Goal: Navigation & Orientation: Find specific page/section

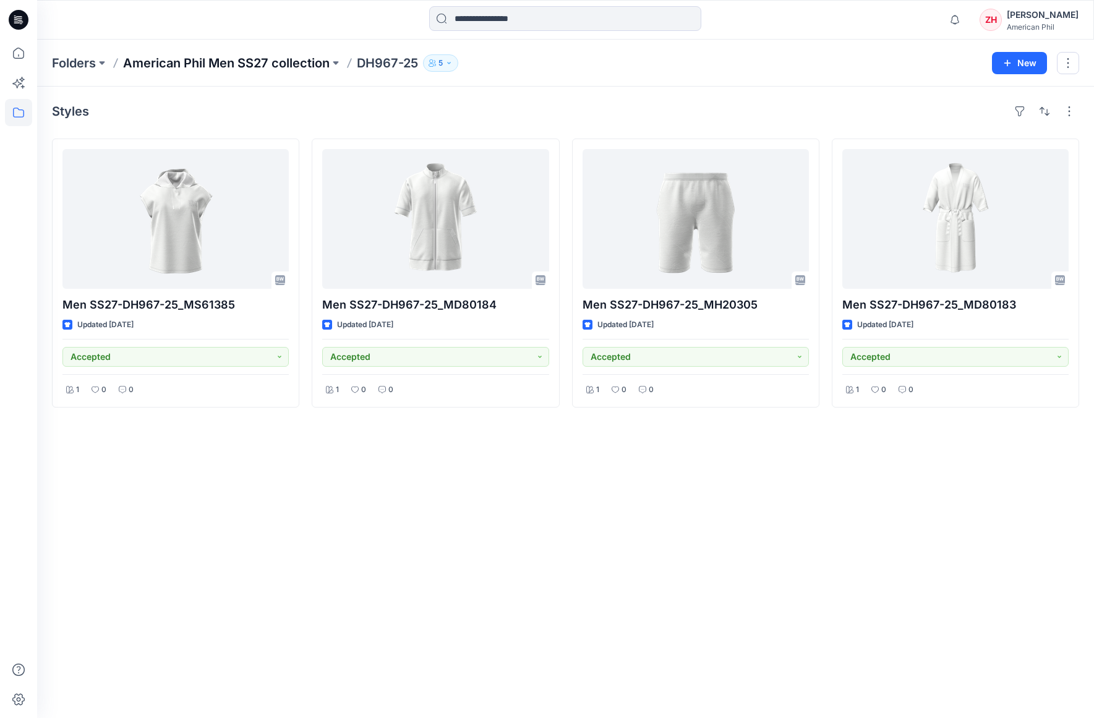
click at [216, 64] on p "American Phil Men SS27 collection" at bounding box center [226, 62] width 207 height 17
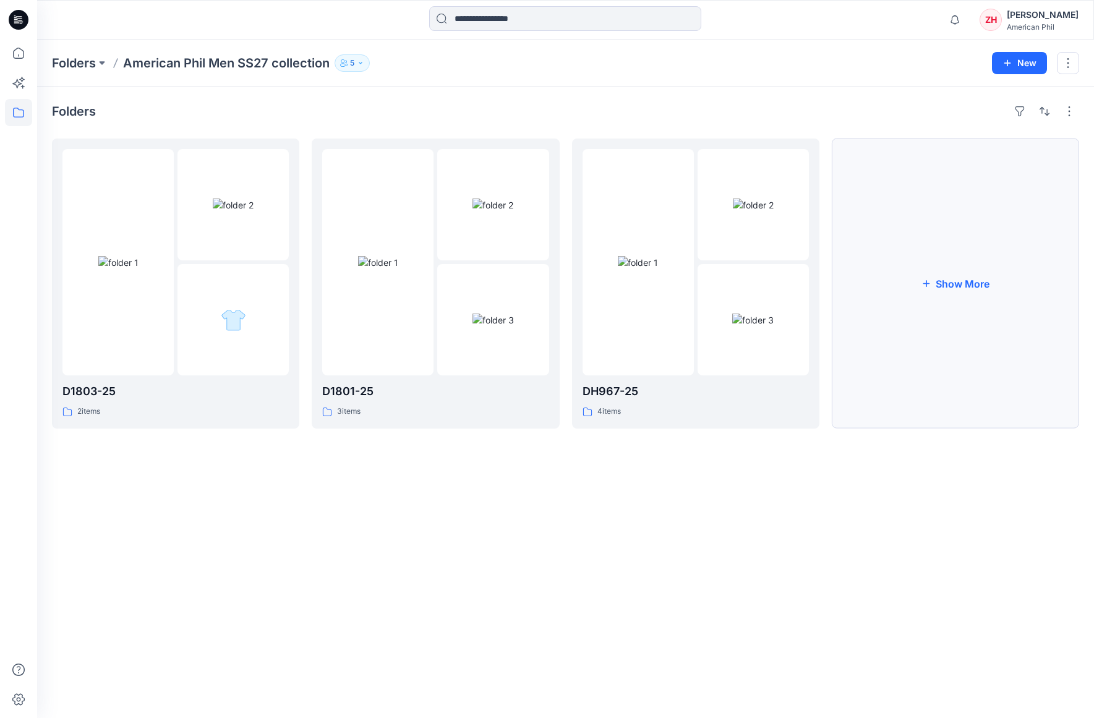
click at [1028, 294] on button "Show More" at bounding box center [955, 284] width 247 height 290
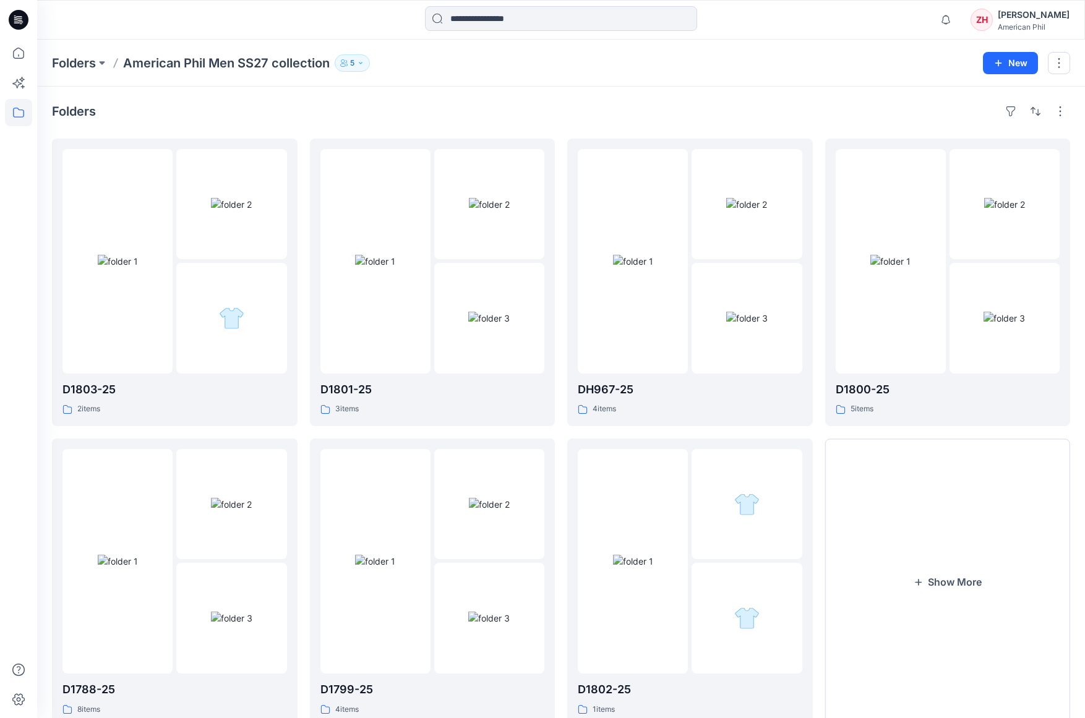
scroll to position [42, 0]
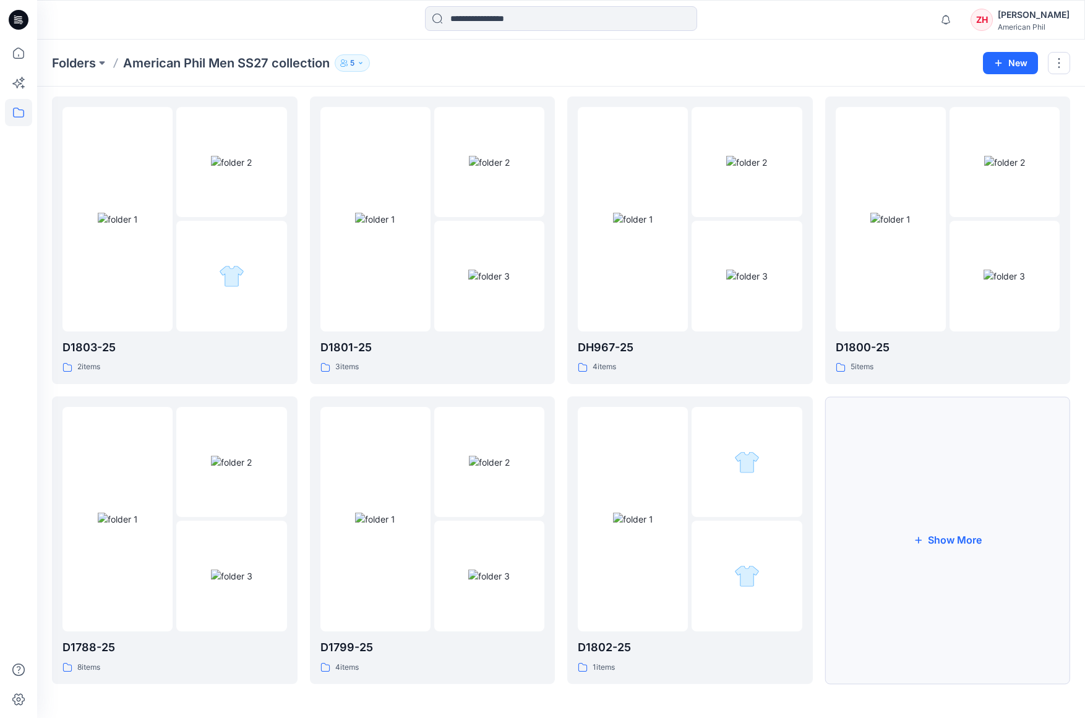
click at [940, 500] on button "Show More" at bounding box center [948, 540] width 246 height 288
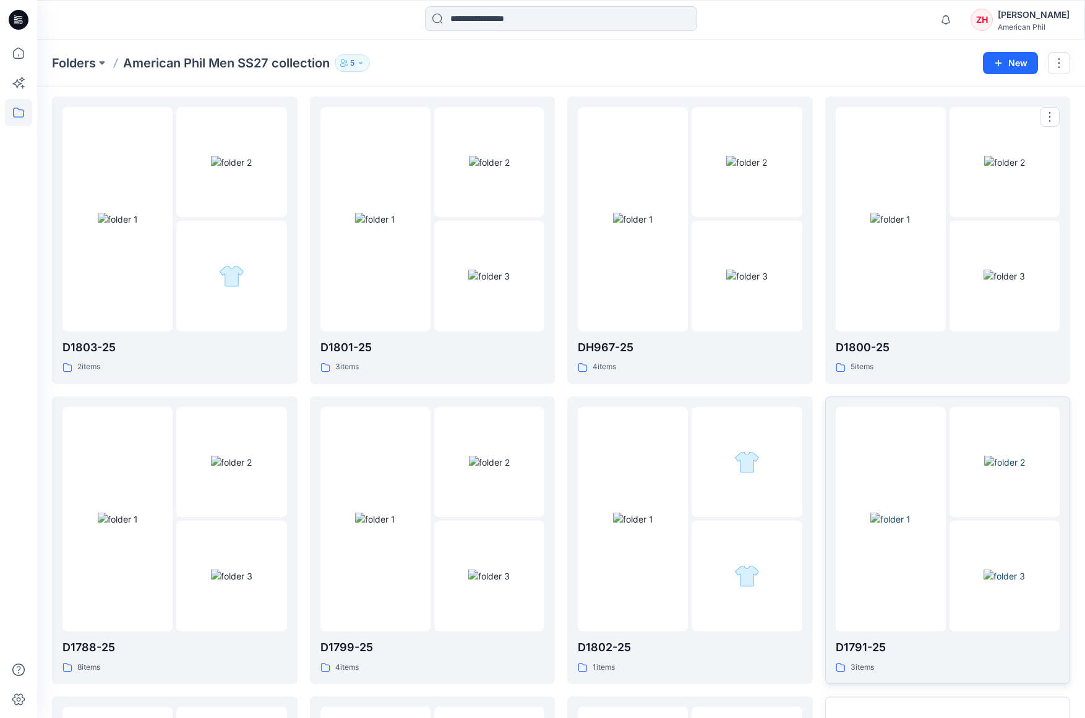
scroll to position [341, 0]
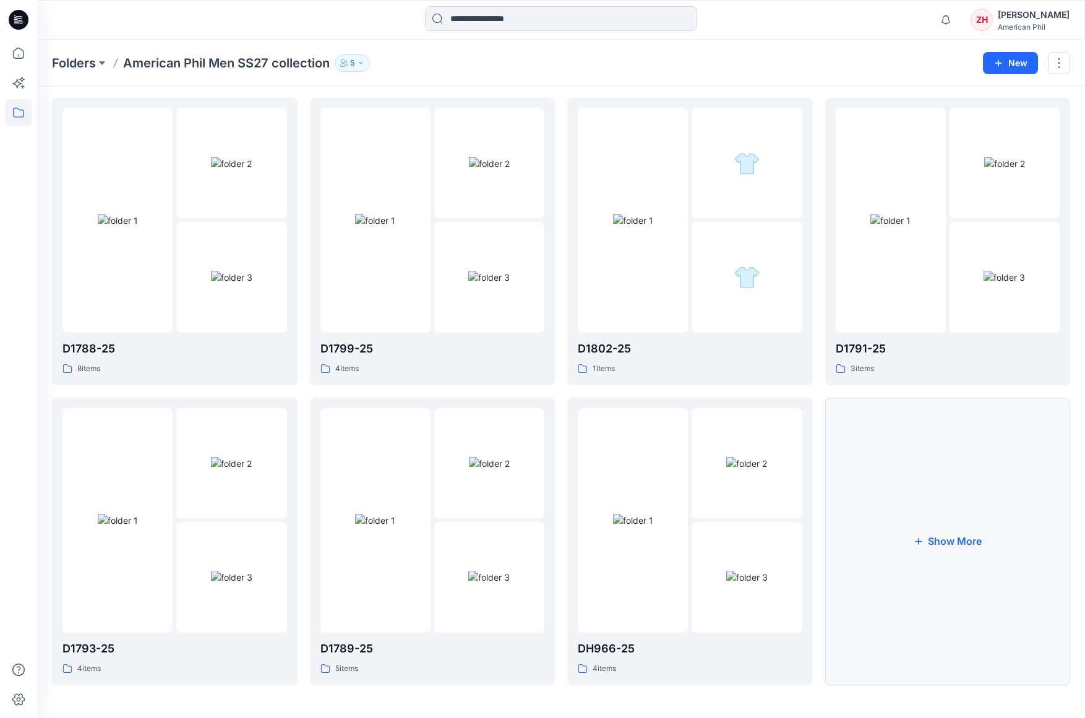
click at [919, 537] on icon "button" at bounding box center [918, 542] width 10 height 10
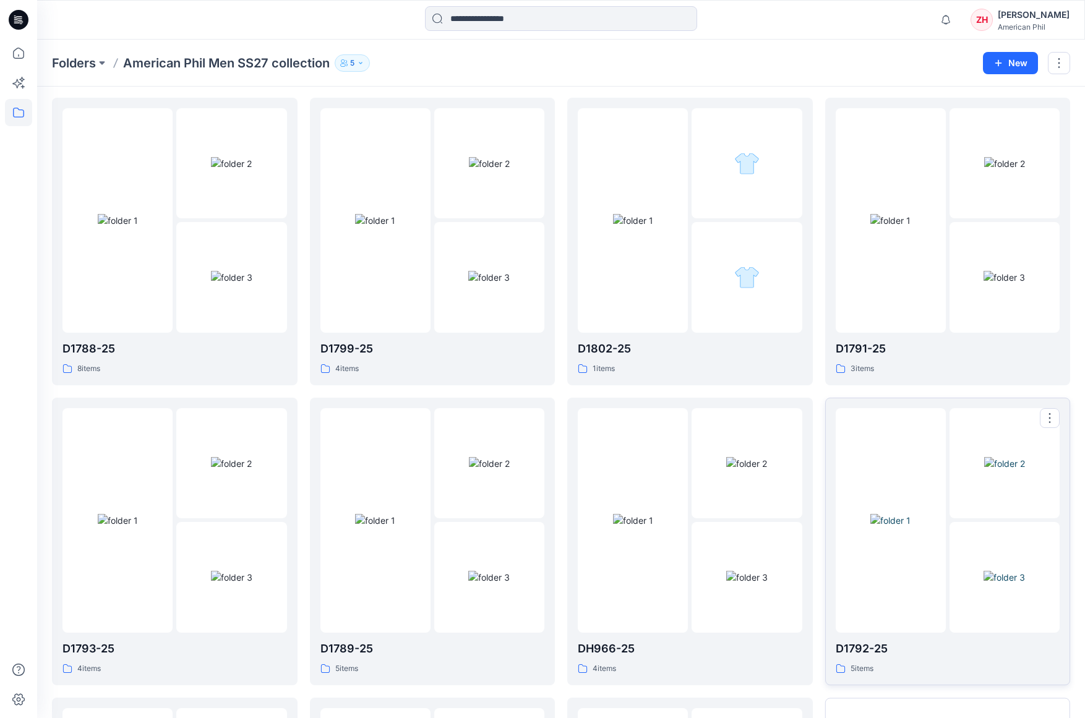
scroll to position [640, 0]
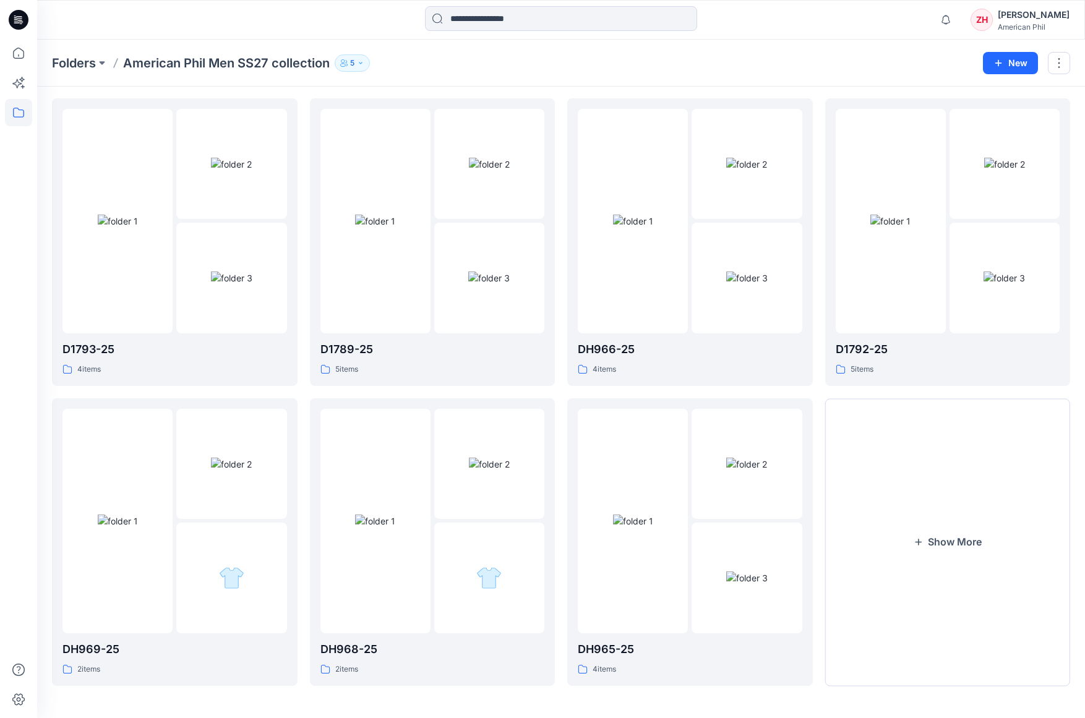
click at [862, 38] on div "Notifications Your style Men SS27-D1803-25_MX41352 is ready 1 new Colorways 16 …" at bounding box center [561, 20] width 1048 height 40
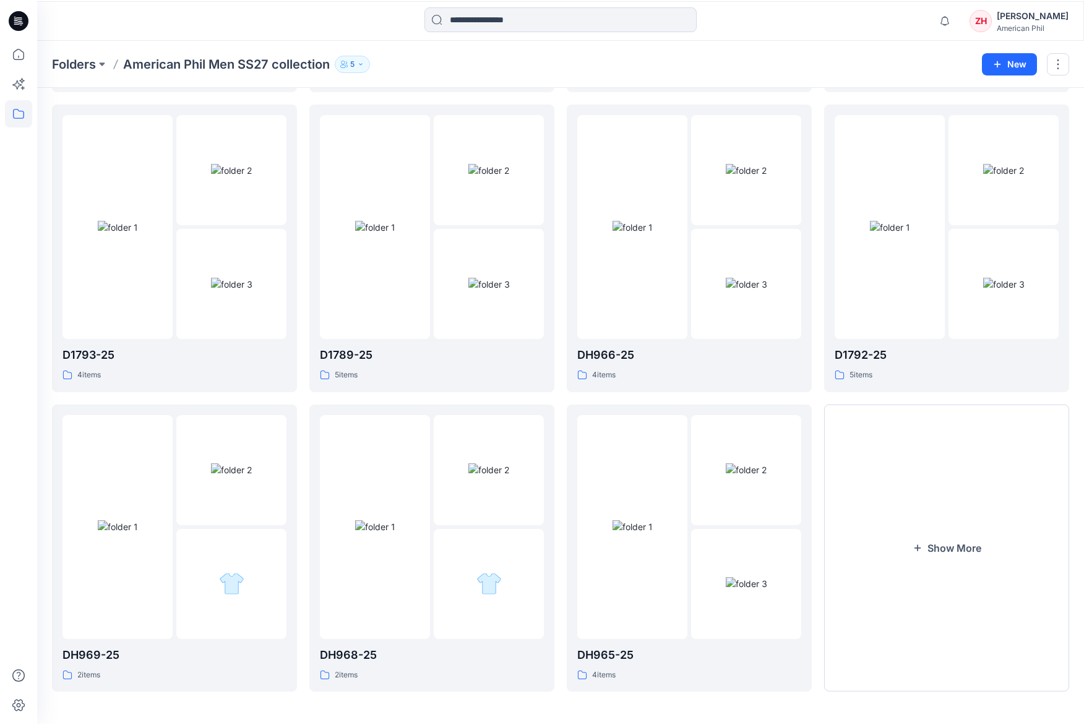
scroll to position [632, 0]
click at [922, 19] on div "Notifications Your style Men SS27-D1803-25_MX41352 is ready 1 new Colorways 16 …" at bounding box center [560, 19] width 1046 height 27
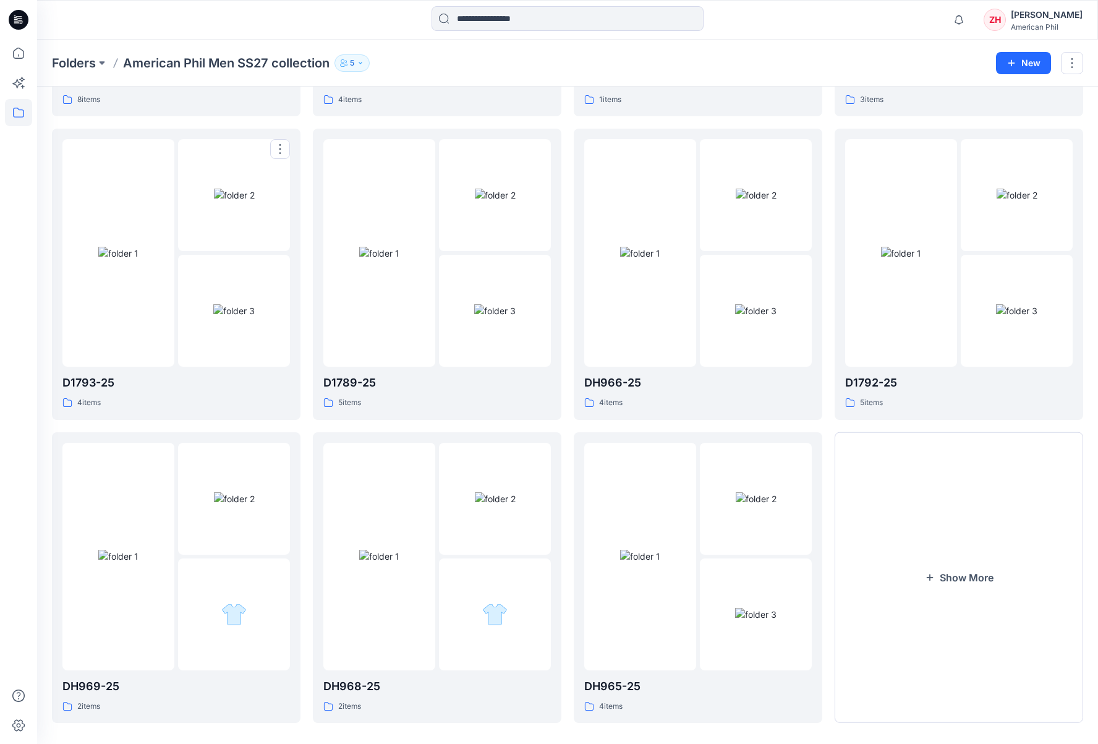
scroll to position [0, 0]
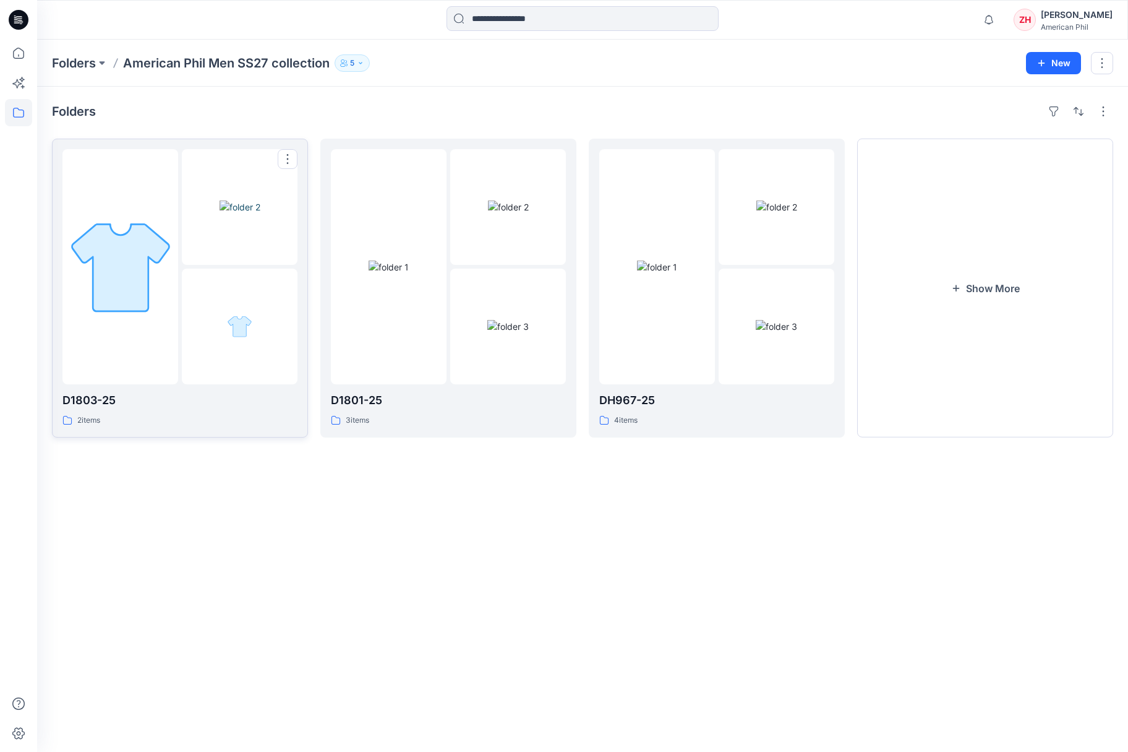
click at [163, 243] on img at bounding box center [121, 267] width 108 height 108
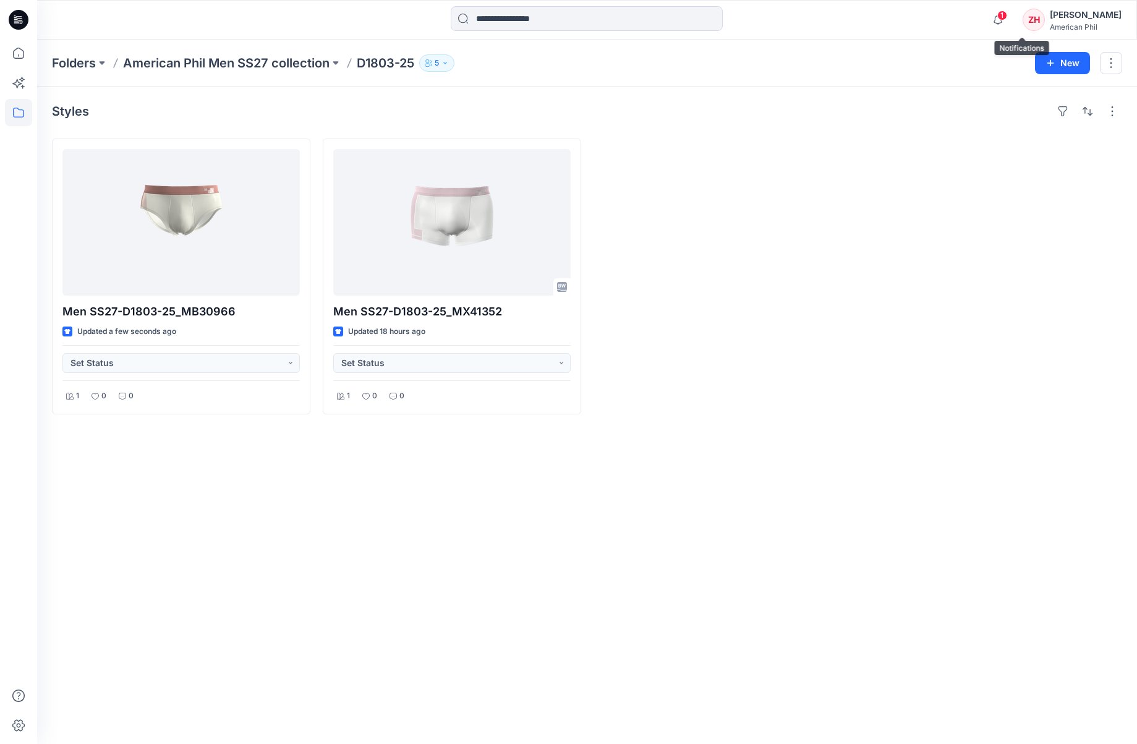
click at [1008, 17] on span "1" at bounding box center [1003, 16] width 10 height 10
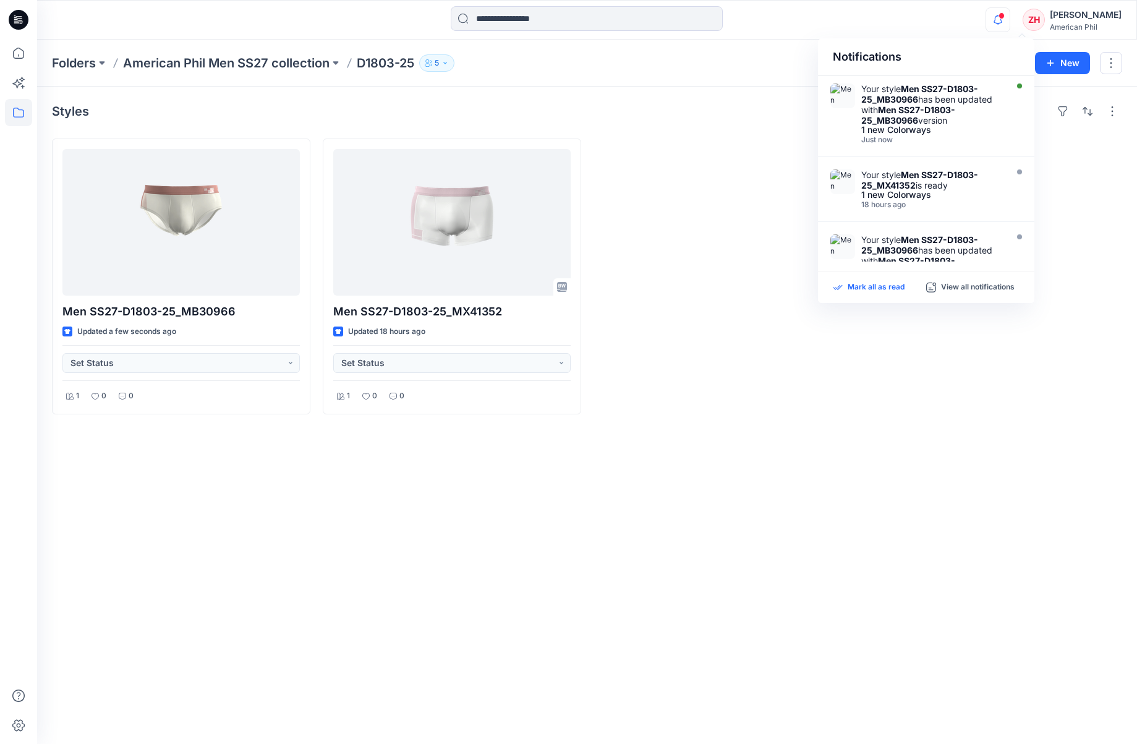
click at [879, 286] on p "Mark all as read" at bounding box center [876, 287] width 57 height 11
click at [679, 200] on div at bounding box center [723, 277] width 259 height 276
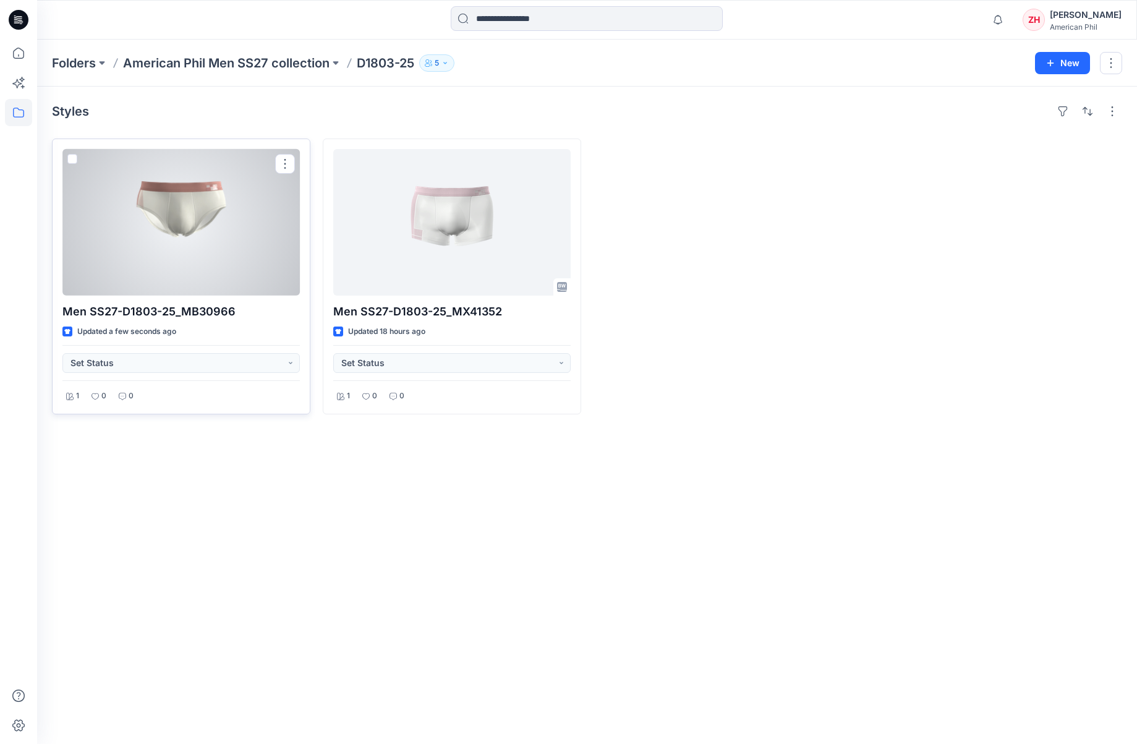
click at [252, 233] on div at bounding box center [181, 222] width 238 height 147
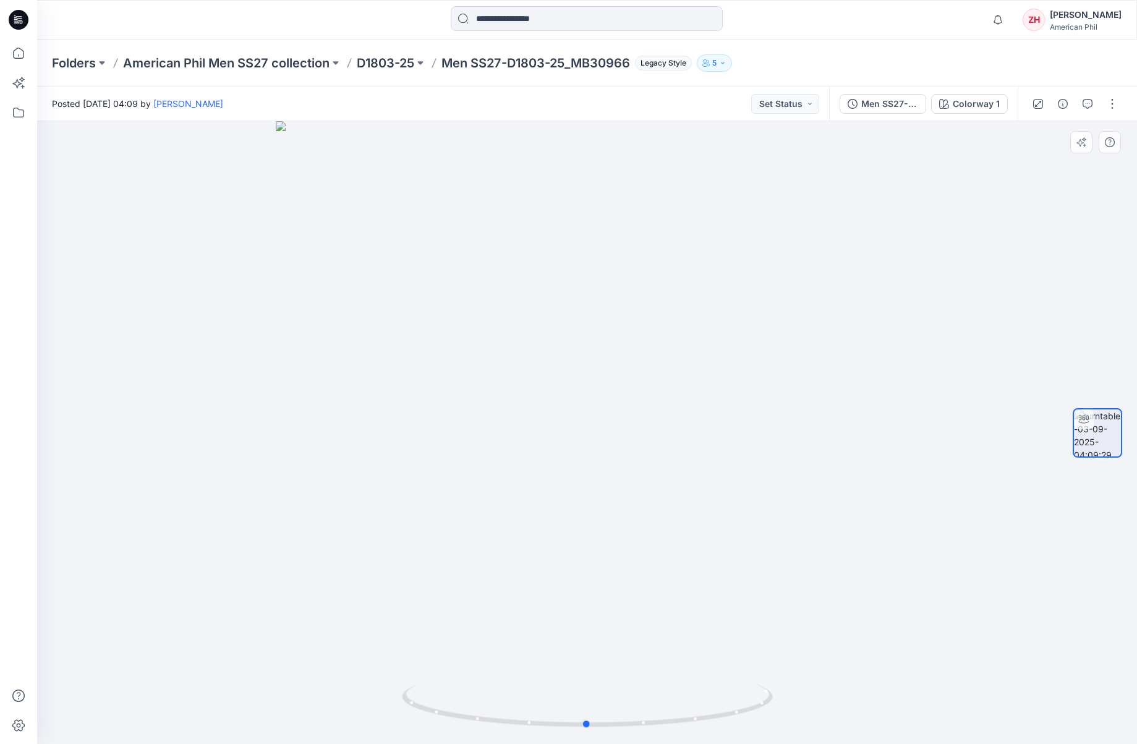
drag, startPoint x: 785, startPoint y: 465, endPoint x: 419, endPoint y: 400, distance: 371.9
click at [415, 401] on div at bounding box center [587, 432] width 1100 height 623
click at [184, 64] on p "American Phil Men SS27 collection" at bounding box center [226, 62] width 207 height 17
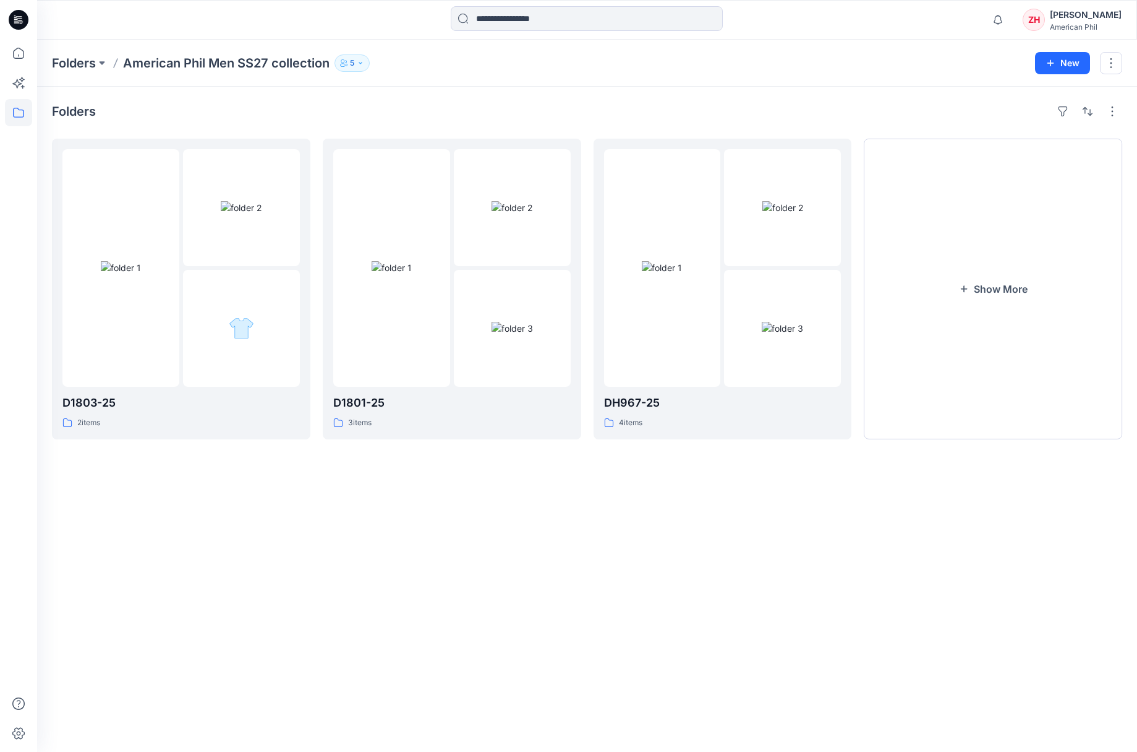
click at [702, 59] on div "Folders American Phil Men SS27 collection 5" at bounding box center [539, 62] width 974 height 17
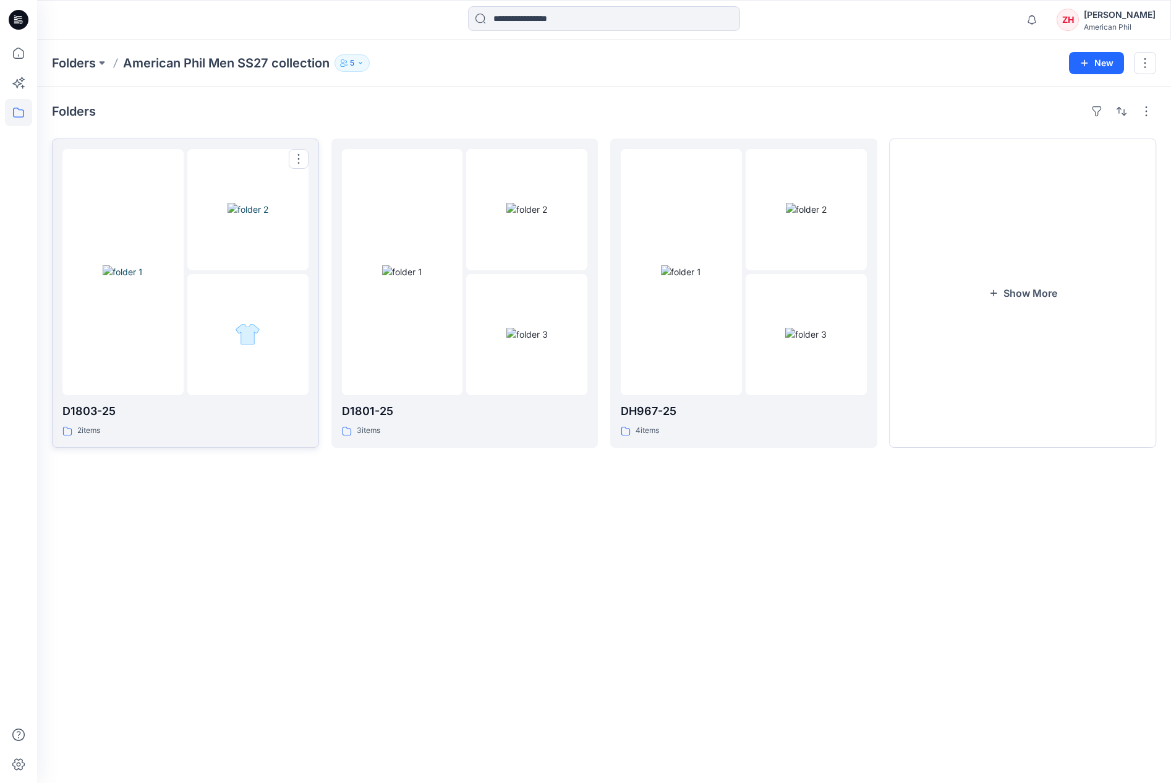
click at [142, 265] on img at bounding box center [123, 271] width 40 height 13
click at [233, 64] on p "American Phil Men SS27 collection" at bounding box center [226, 62] width 207 height 17
click at [179, 53] on div "Folders American Phil Men SS27 collection 5 New" at bounding box center [603, 63] width 1133 height 47
click at [896, 58] on div "Folders American Phil Men SS27 collection 5" at bounding box center [555, 62] width 1007 height 17
click at [998, 72] on div "Folders American Phil Men SS27 collection 5 New" at bounding box center [603, 63] width 1133 height 47
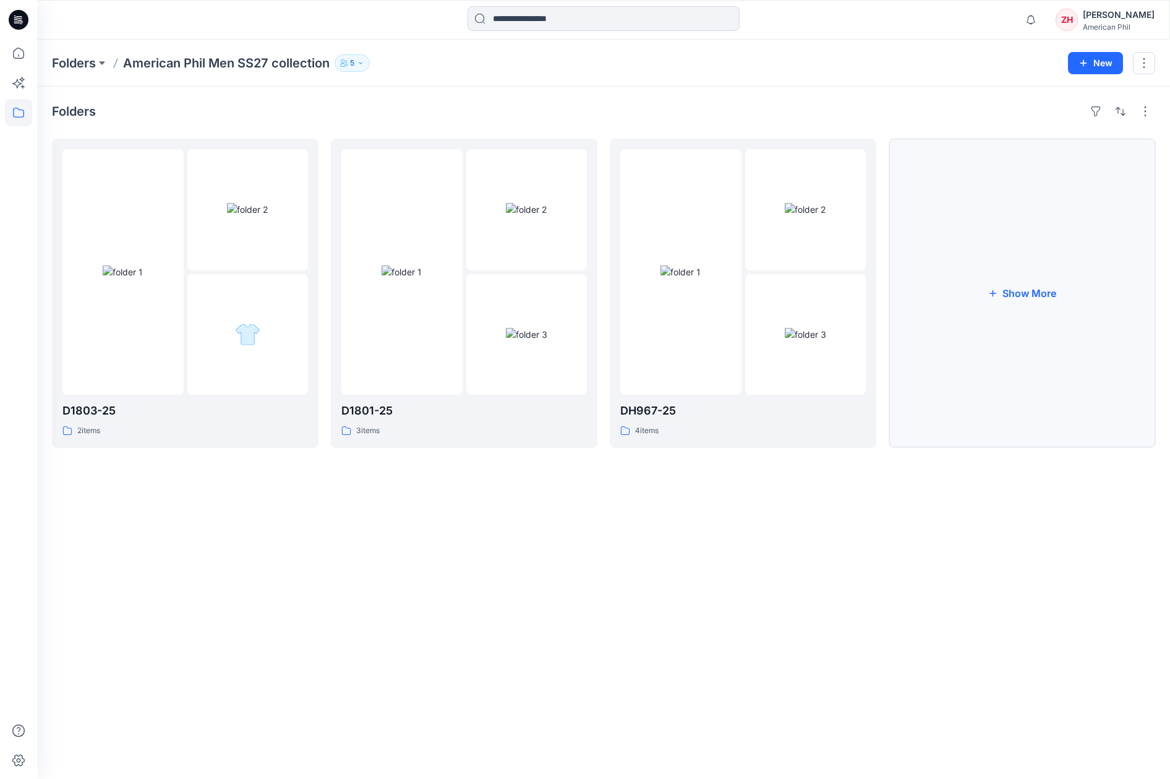
click at [1058, 297] on button "Show More" at bounding box center [1022, 293] width 267 height 309
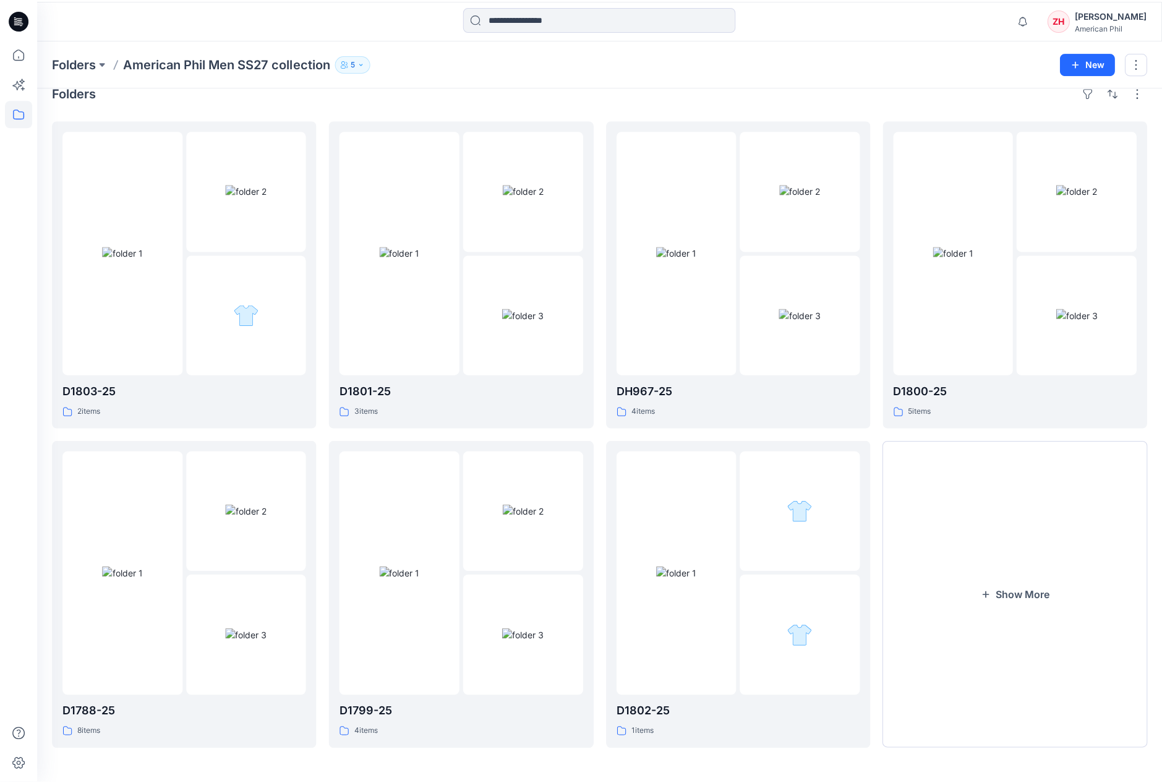
scroll to position [15, 0]
drag, startPoint x: 996, startPoint y: 40, endPoint x: 994, endPoint y: 33, distance: 6.5
click at [994, 36] on div "Notifications Your style Men SS27-D1803-25_MB30966 has been updated with Men SS…" at bounding box center [581, 385] width 1162 height 800
click at [959, 60] on div "Folders American Phil Men SS27 collection 5" at bounding box center [551, 62] width 999 height 17
click at [1032, 562] on button "Show More" at bounding box center [1015, 595] width 265 height 307
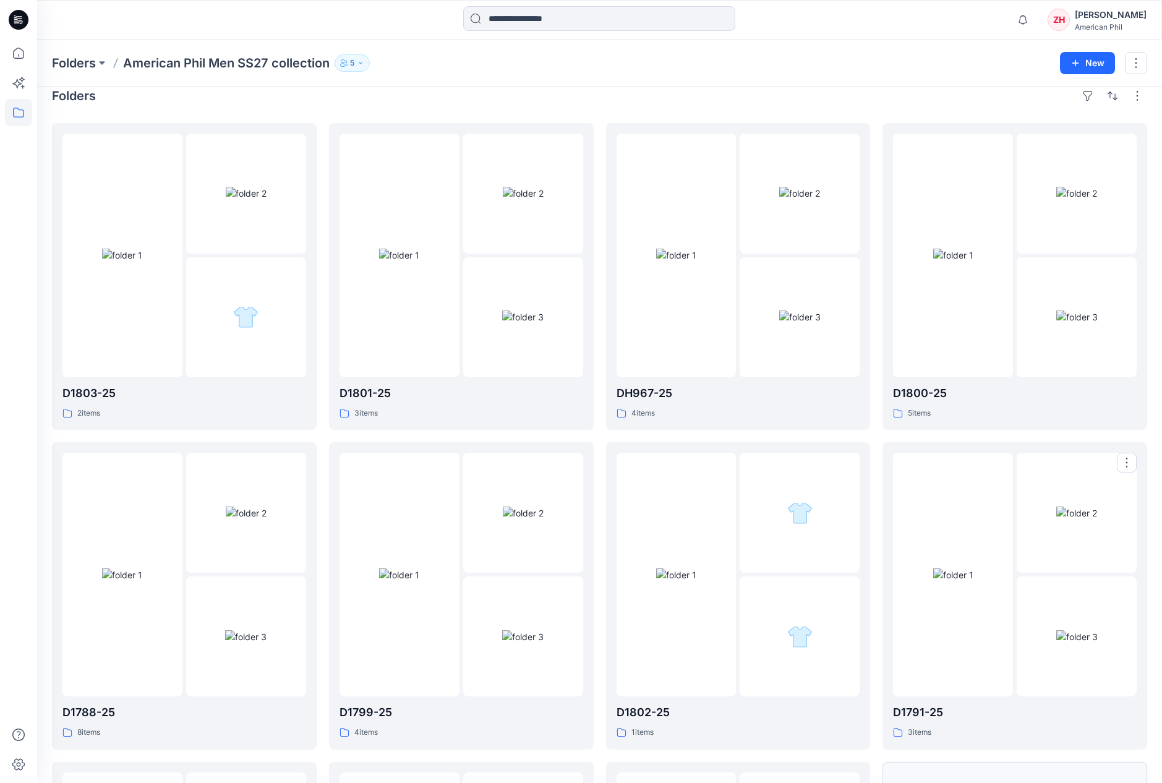
scroll to position [334, 0]
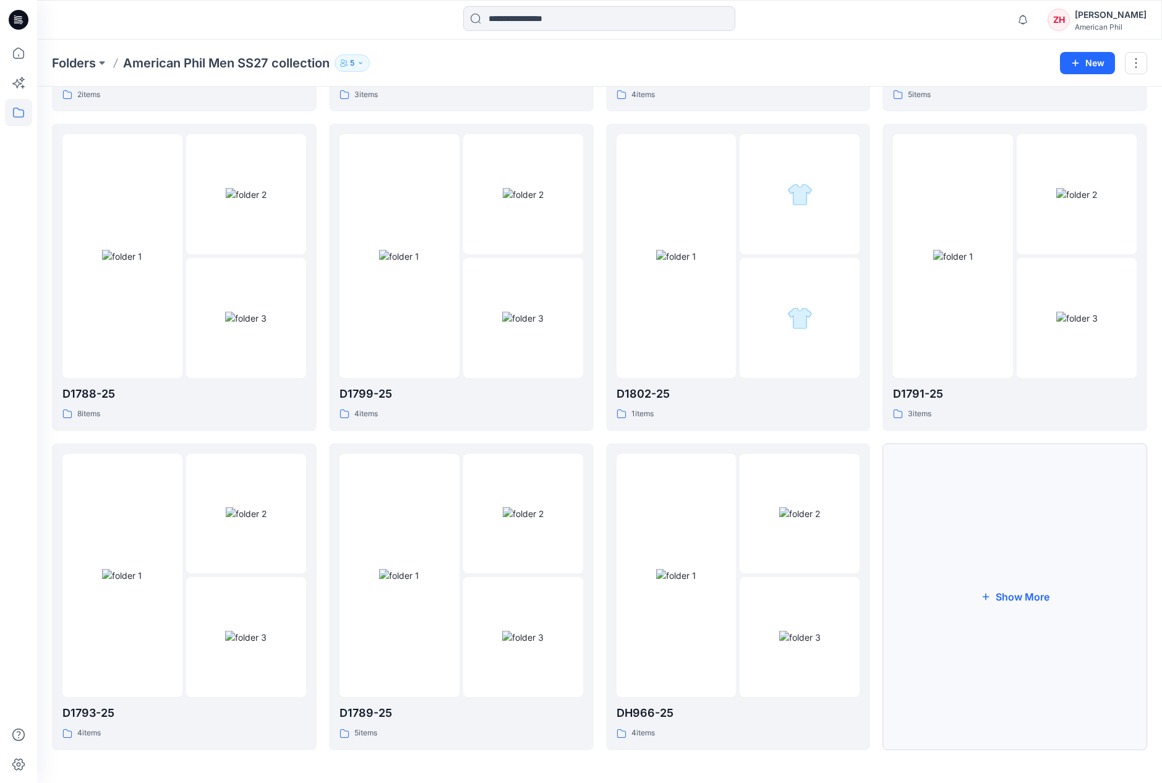
click at [992, 482] on button "Show More" at bounding box center [1015, 596] width 265 height 307
click at [993, 482] on button "Show More" at bounding box center [1015, 597] width 265 height 307
click at [986, 535] on button "Show More" at bounding box center [1015, 598] width 265 height 307
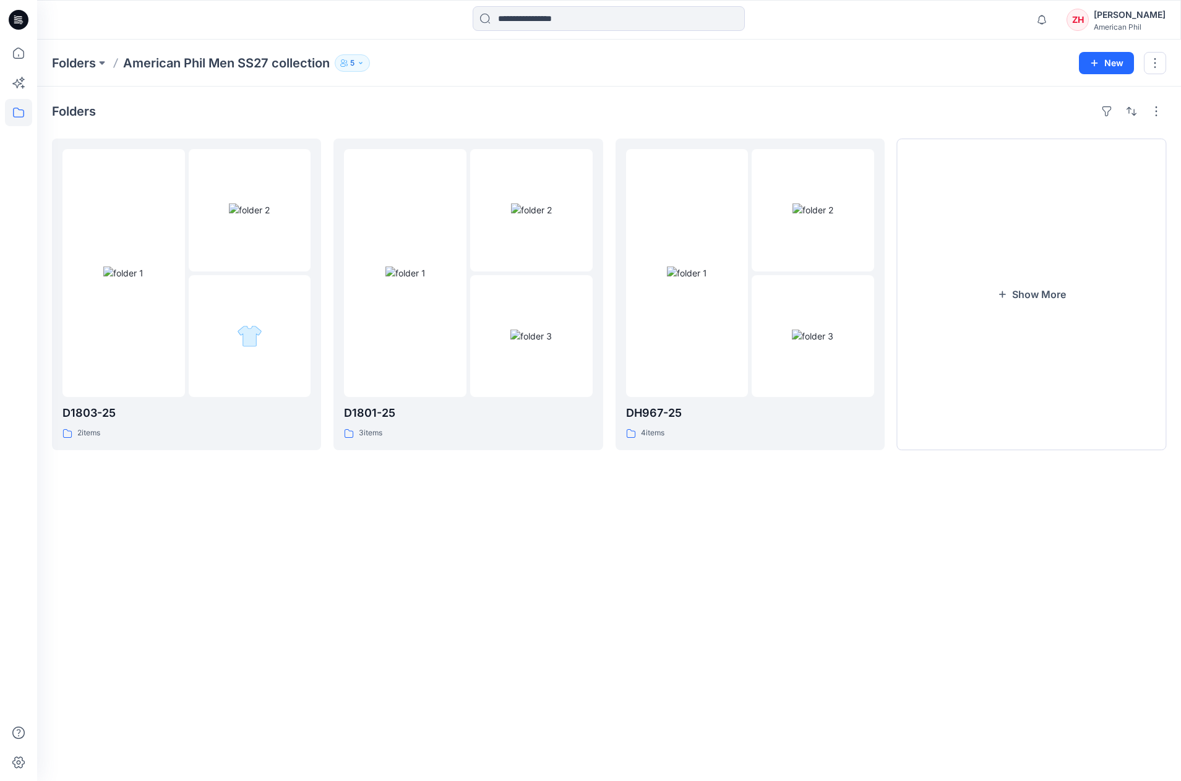
click at [1001, 22] on div "Notifications Your style Men SS27-D1803-25_MB30966 has been updated with Men SS…" at bounding box center [608, 19] width 1143 height 27
click at [1034, 242] on button "Show More" at bounding box center [1031, 295] width 269 height 312
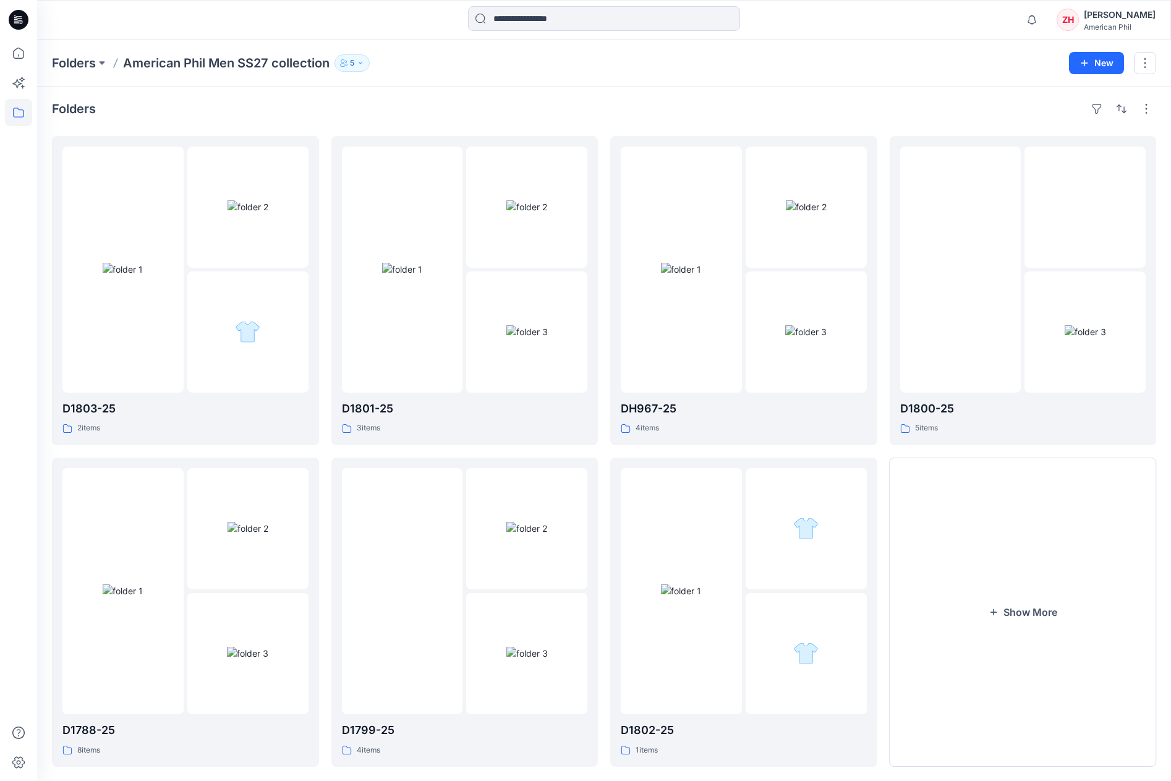
scroll to position [22, 0]
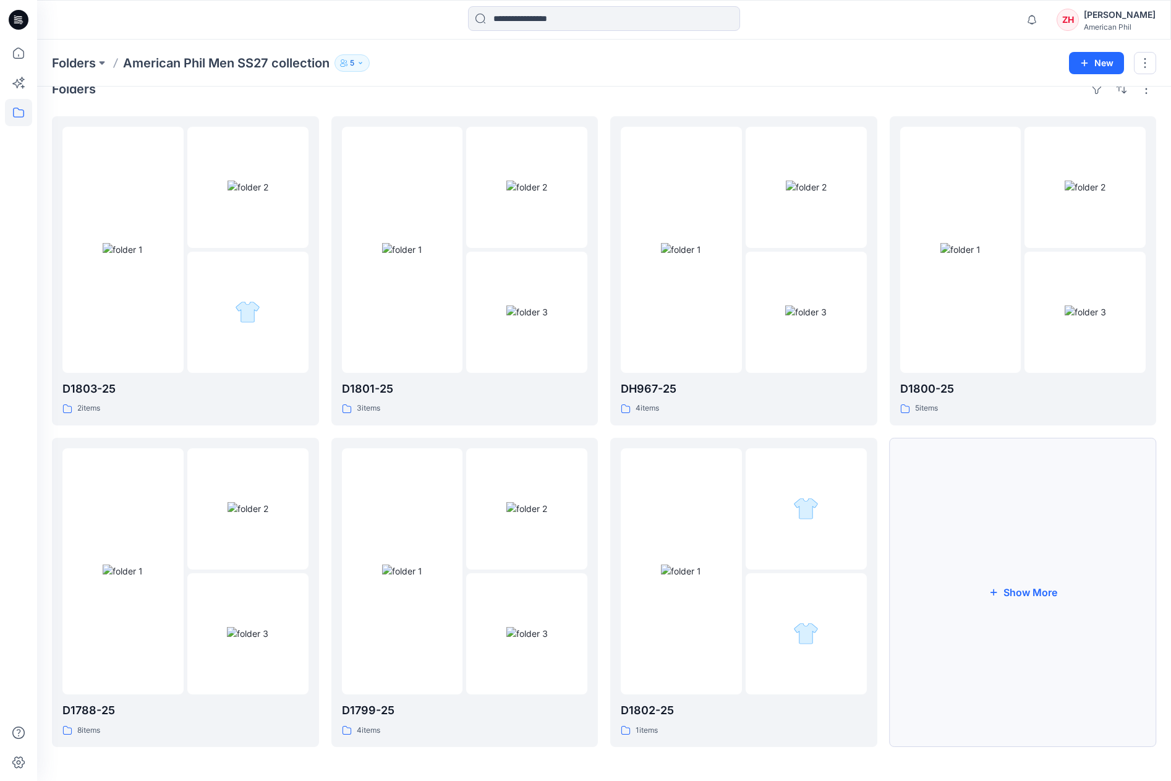
click at [1060, 614] on button "Show More" at bounding box center [1023, 592] width 267 height 309
click at [787, 60] on div "Folders American Phil Men SS27 collection 5" at bounding box center [556, 62] width 1008 height 17
